Goal: Obtain resource: Download file/media

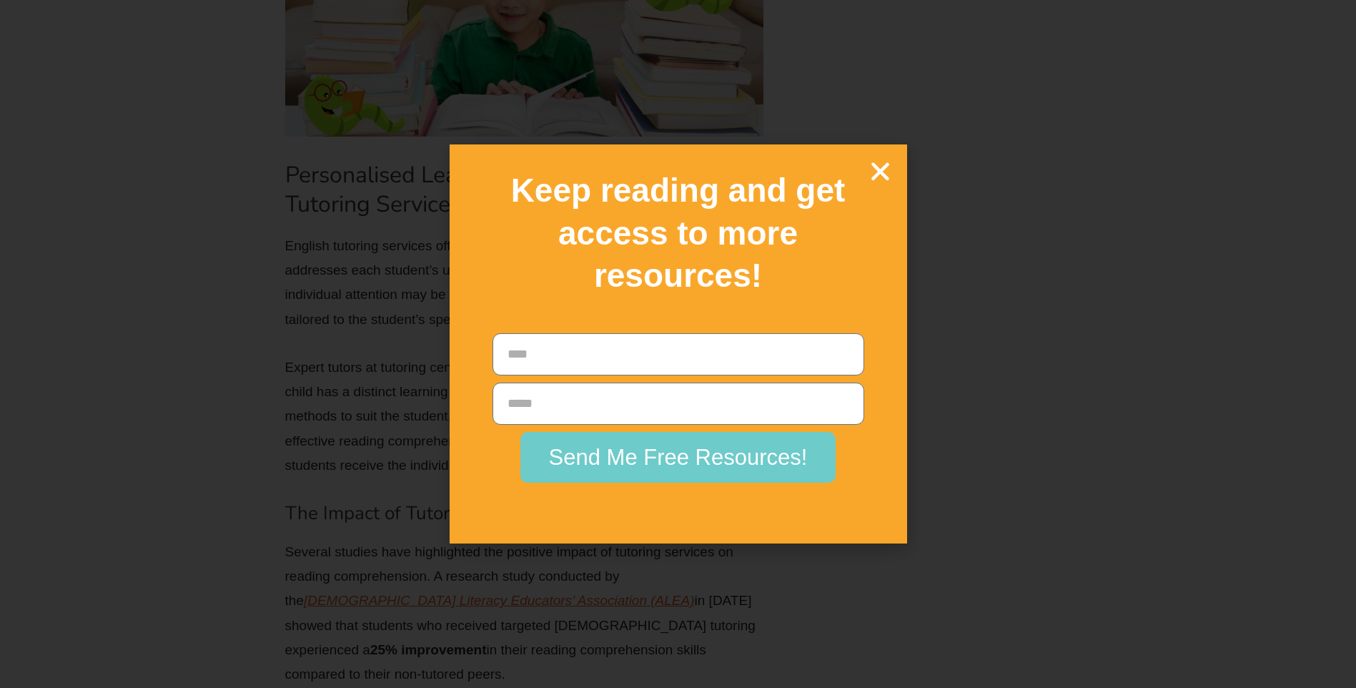
scroll to position [3503, 0]
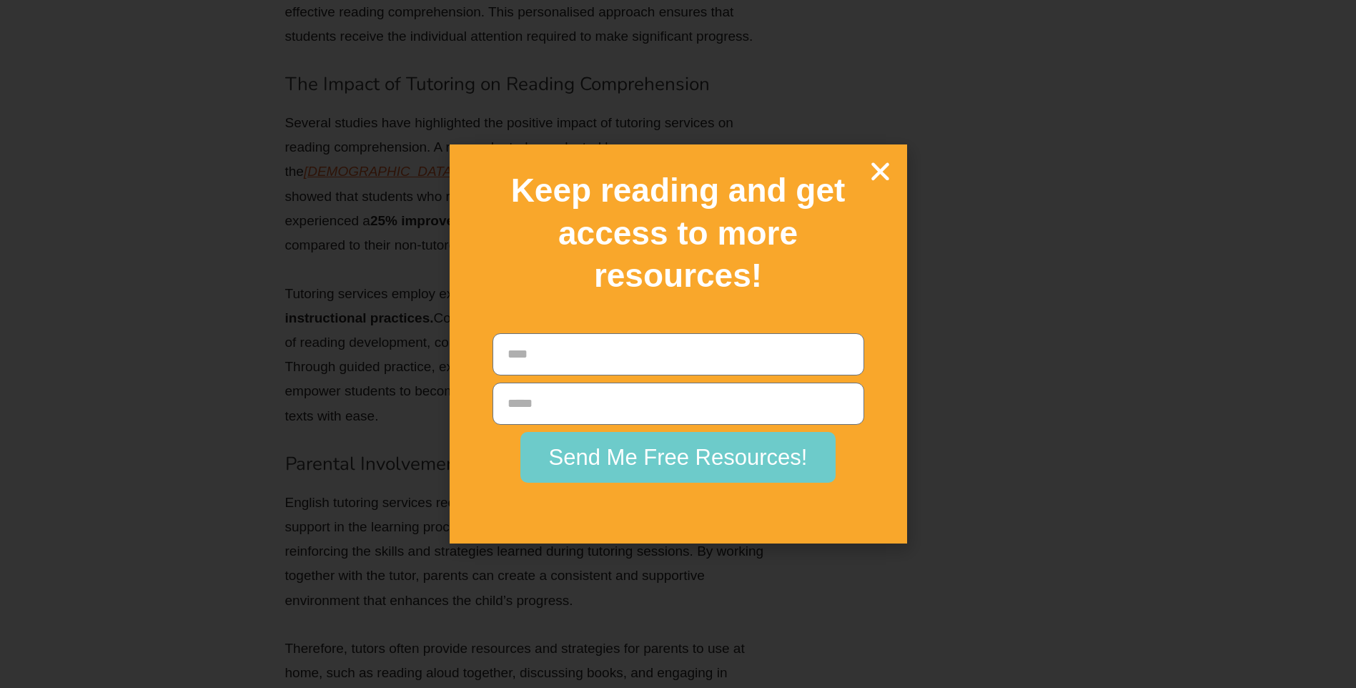
click at [881, 169] on icon "Close" at bounding box center [880, 171] width 25 height 25
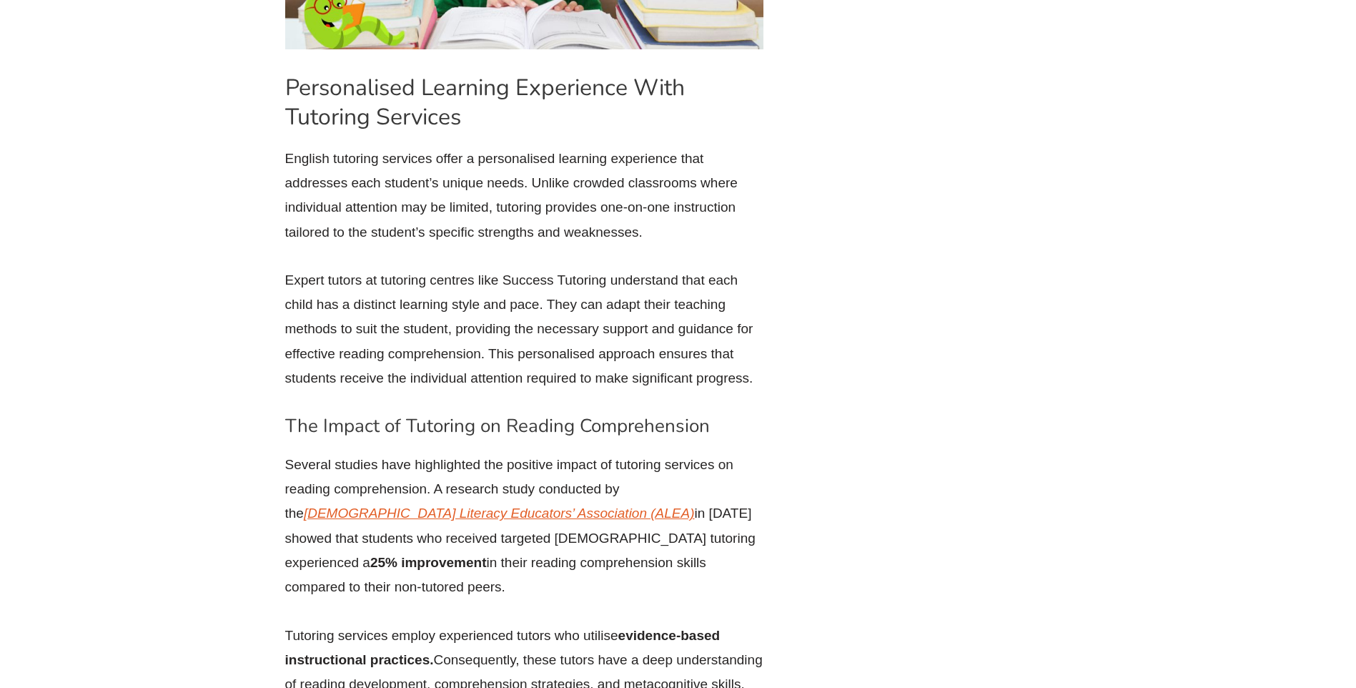
scroll to position [3145, 0]
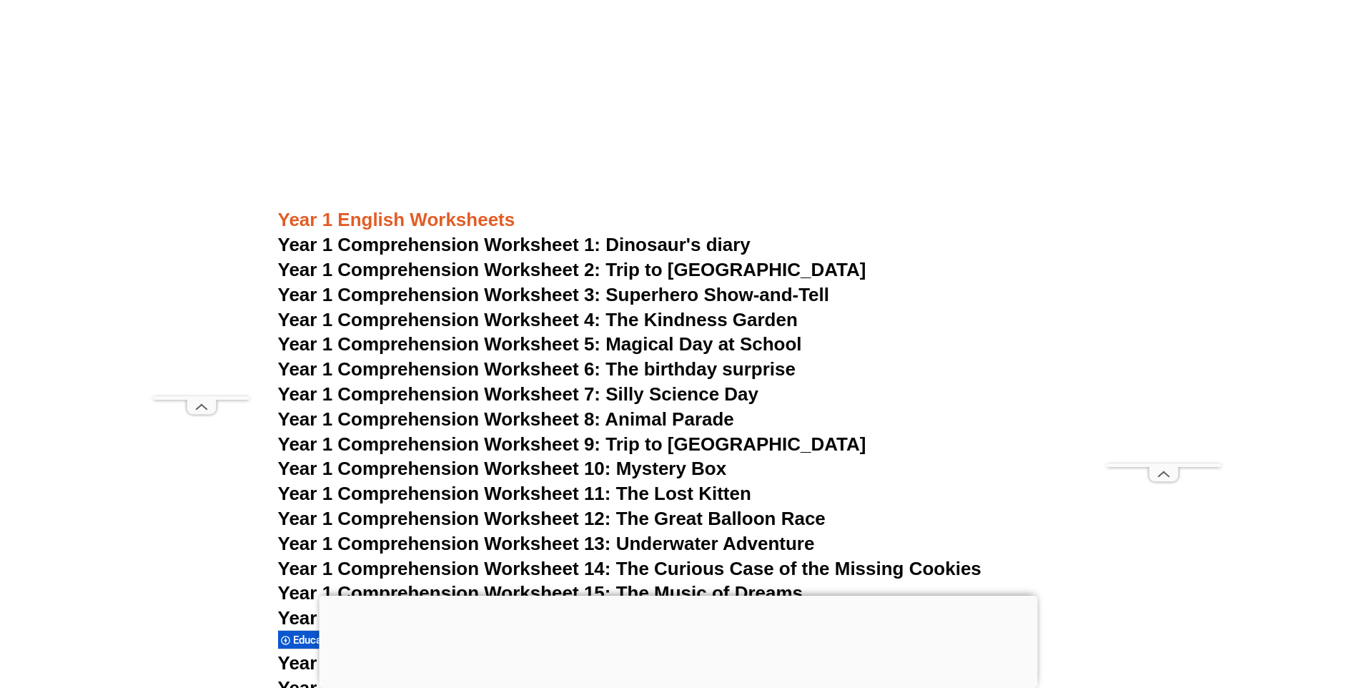
click at [547, 242] on span "Year 1 Comprehension Worksheet 1: Dinosaur's diary" at bounding box center [514, 244] width 472 height 21
